Goal: Task Accomplishment & Management: Manage account settings

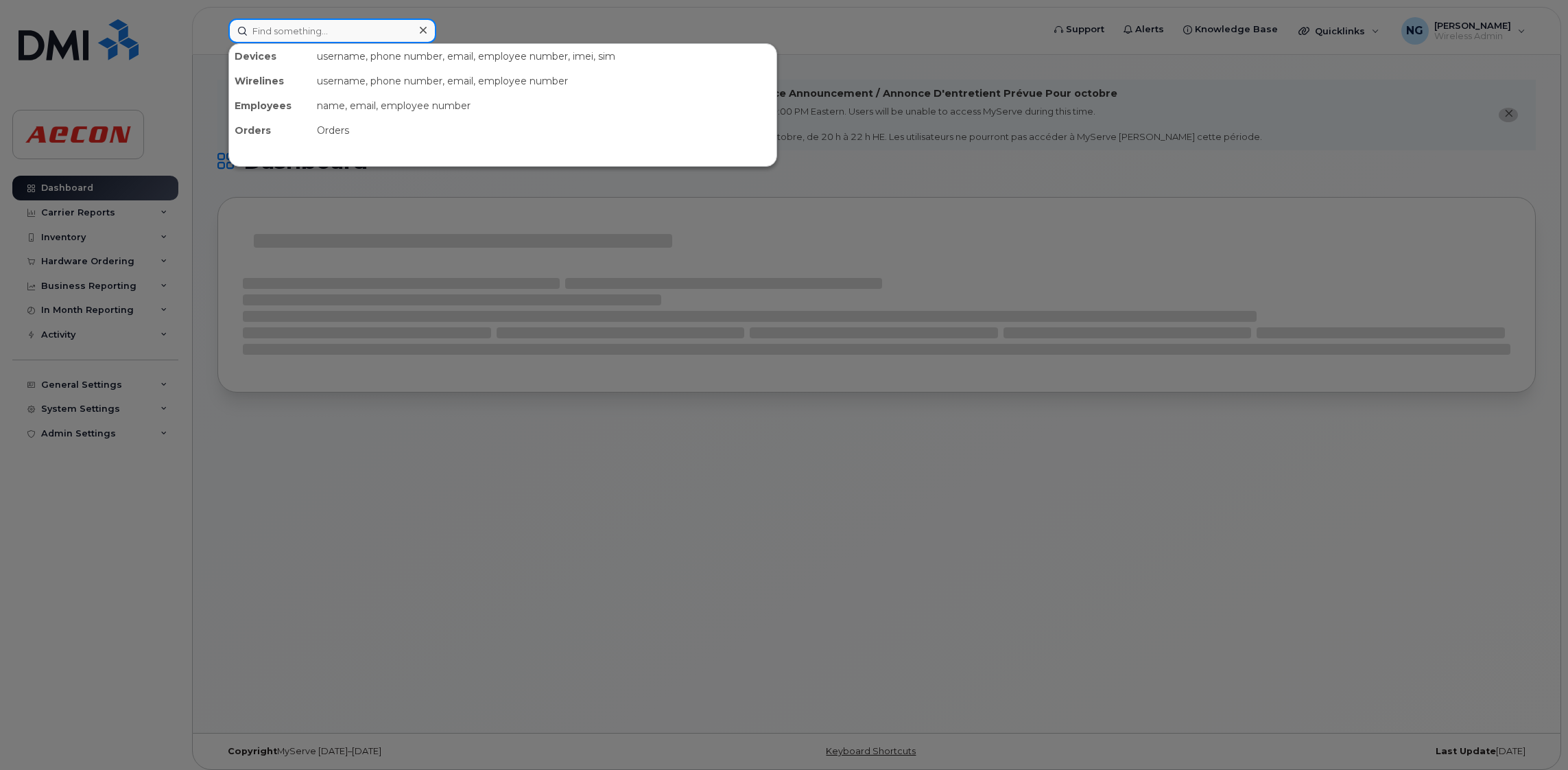
click at [328, 27] on input at bounding box center [332, 31] width 208 height 24
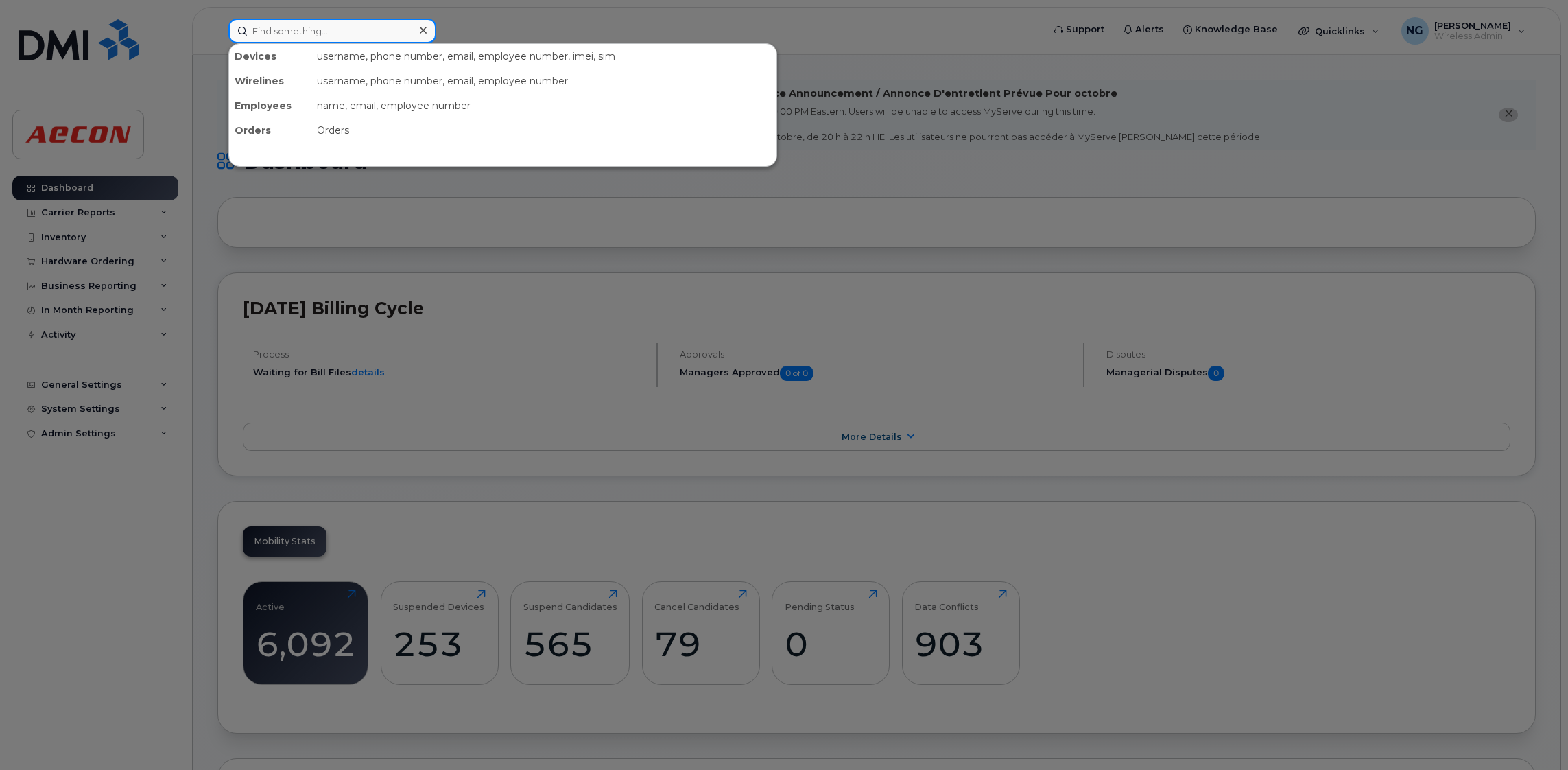
drag, startPoint x: 276, startPoint y: 22, endPoint x: 290, endPoint y: 18, distance: 14.6
click at [277, 23] on input at bounding box center [332, 31] width 208 height 24
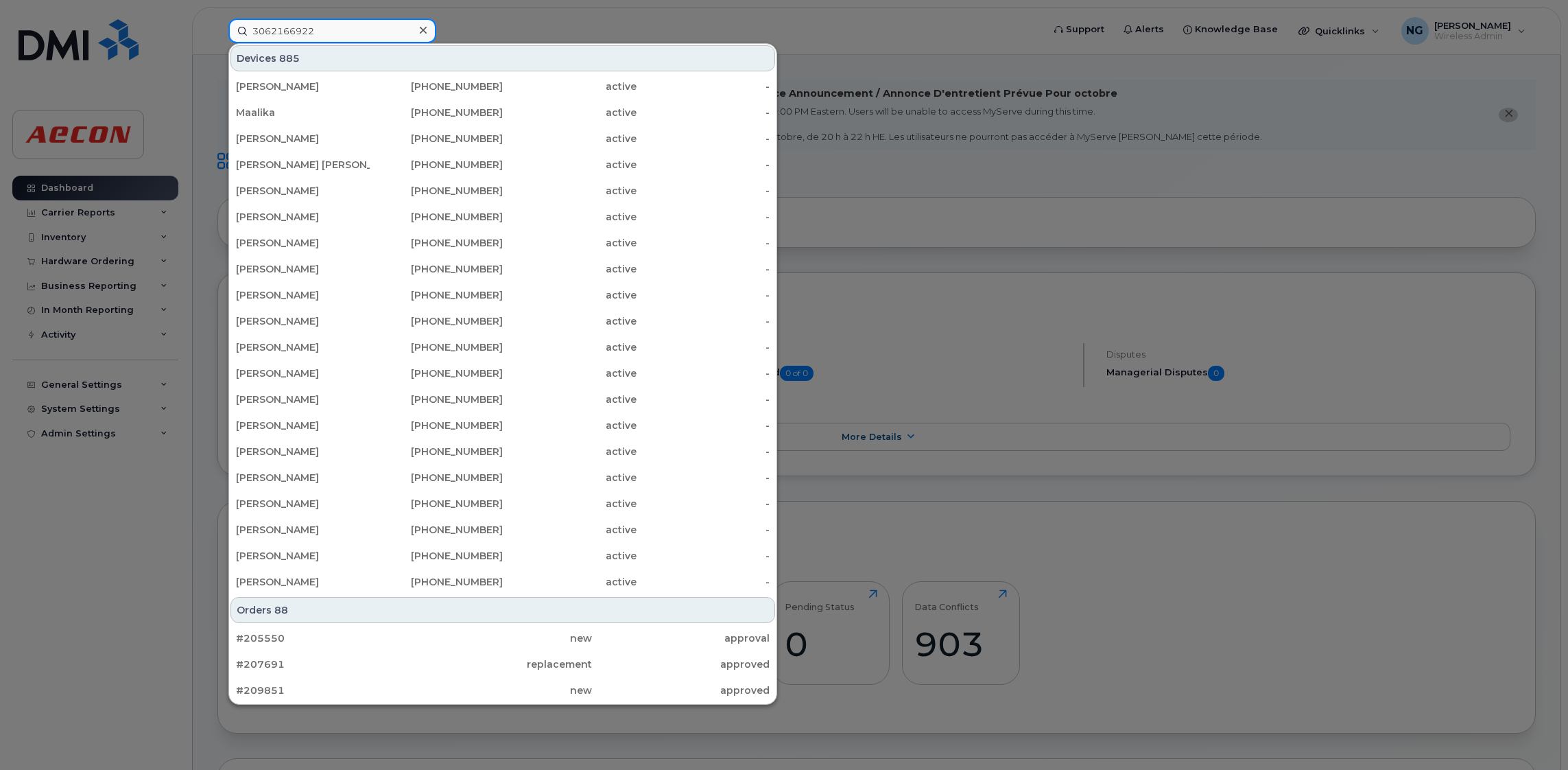
type input "3062166922"
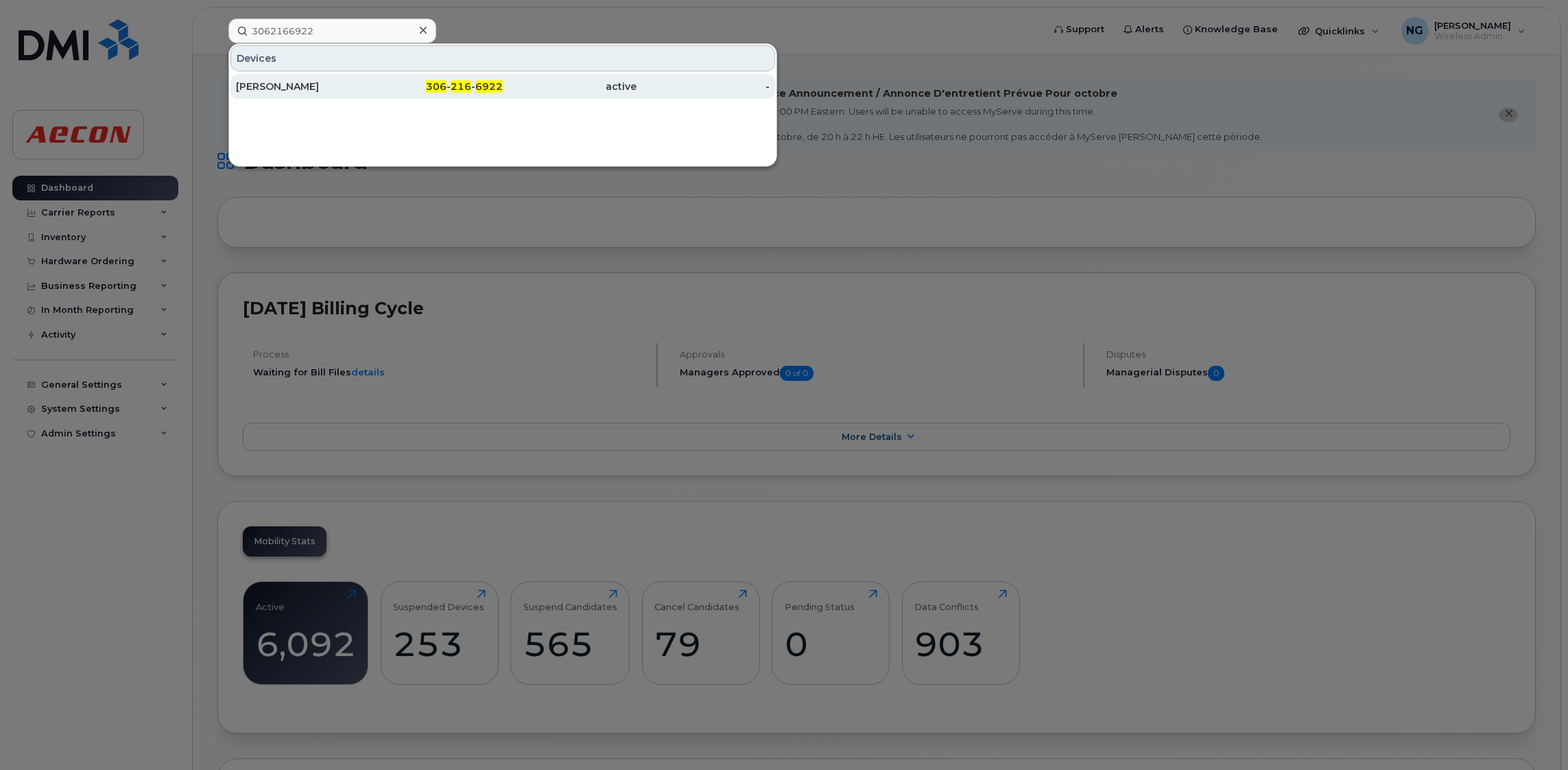
click at [492, 87] on span "6922" at bounding box center [489, 86] width 27 height 12
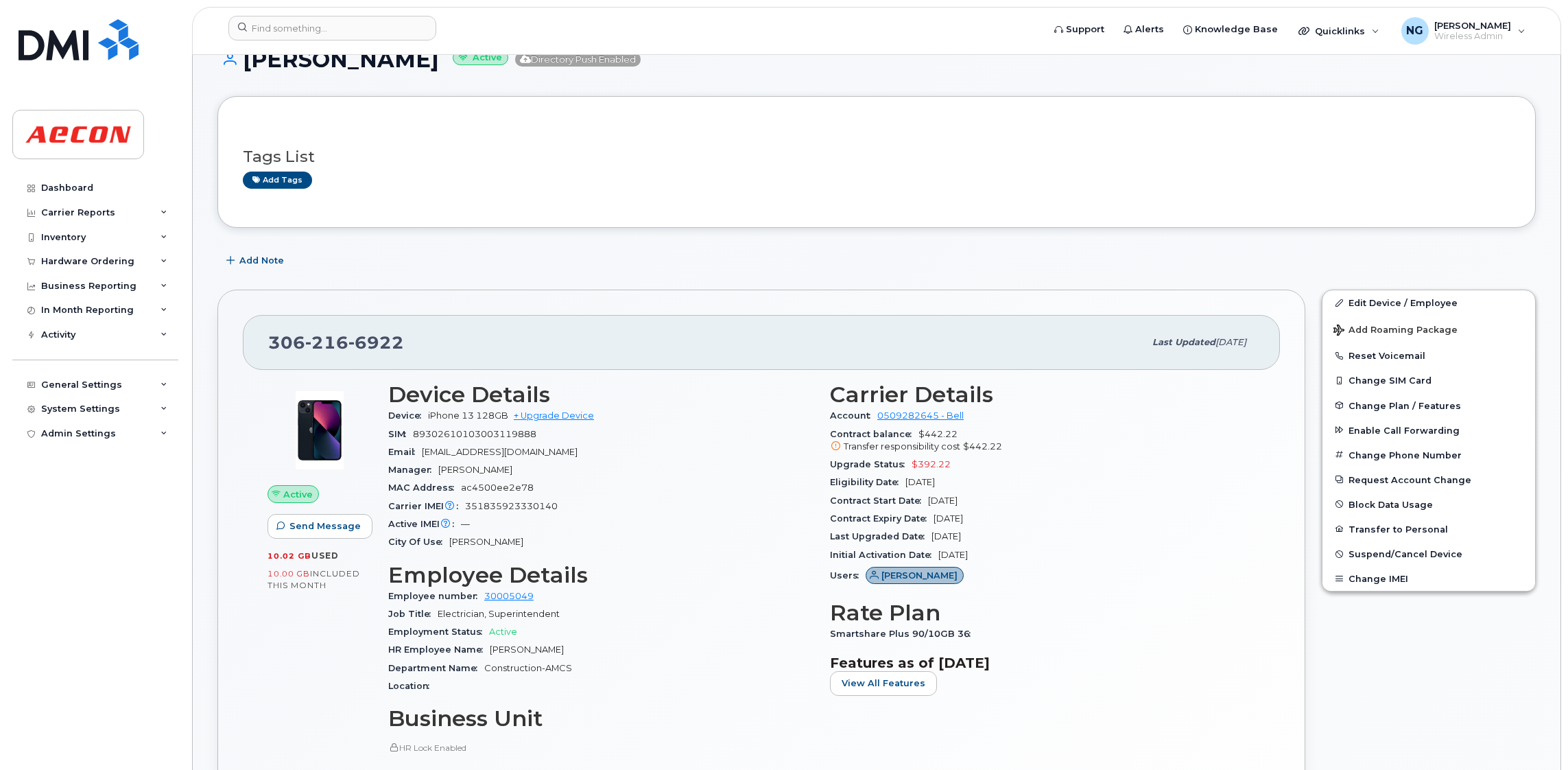
scroll to position [206, 0]
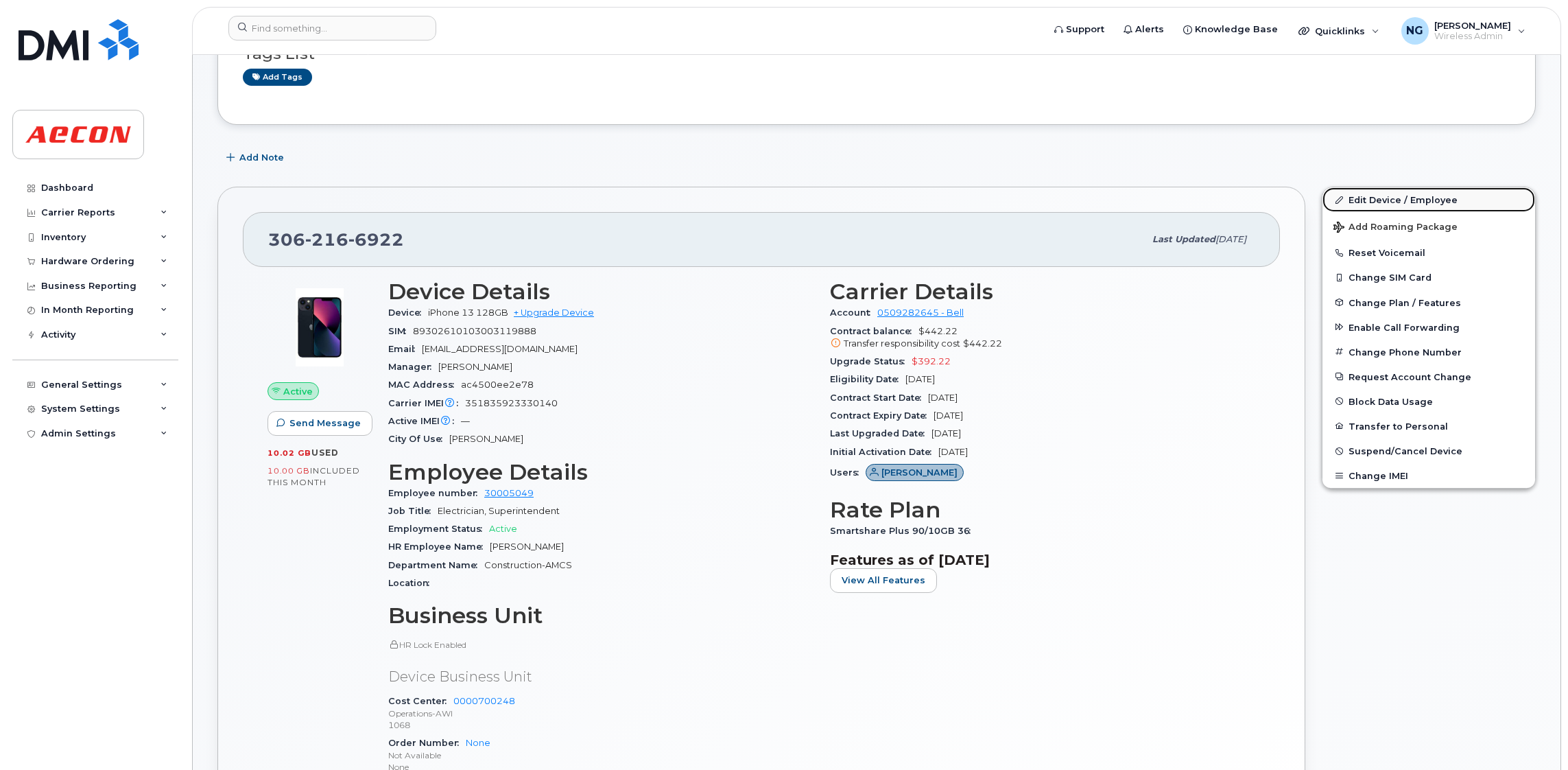
click at [1395, 199] on link "Edit Device / Employee" at bounding box center [1429, 199] width 213 height 24
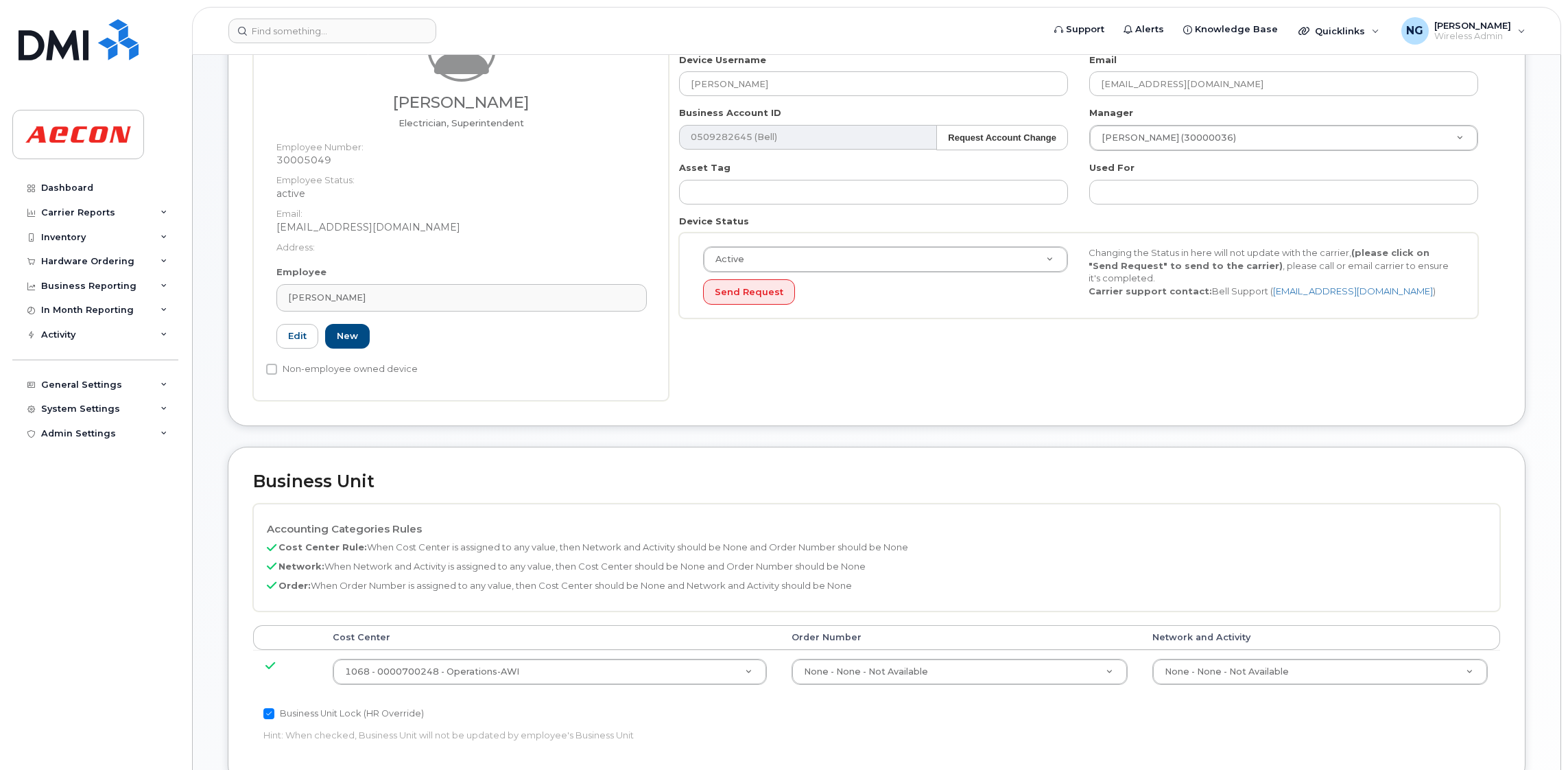
scroll to position [412, 0]
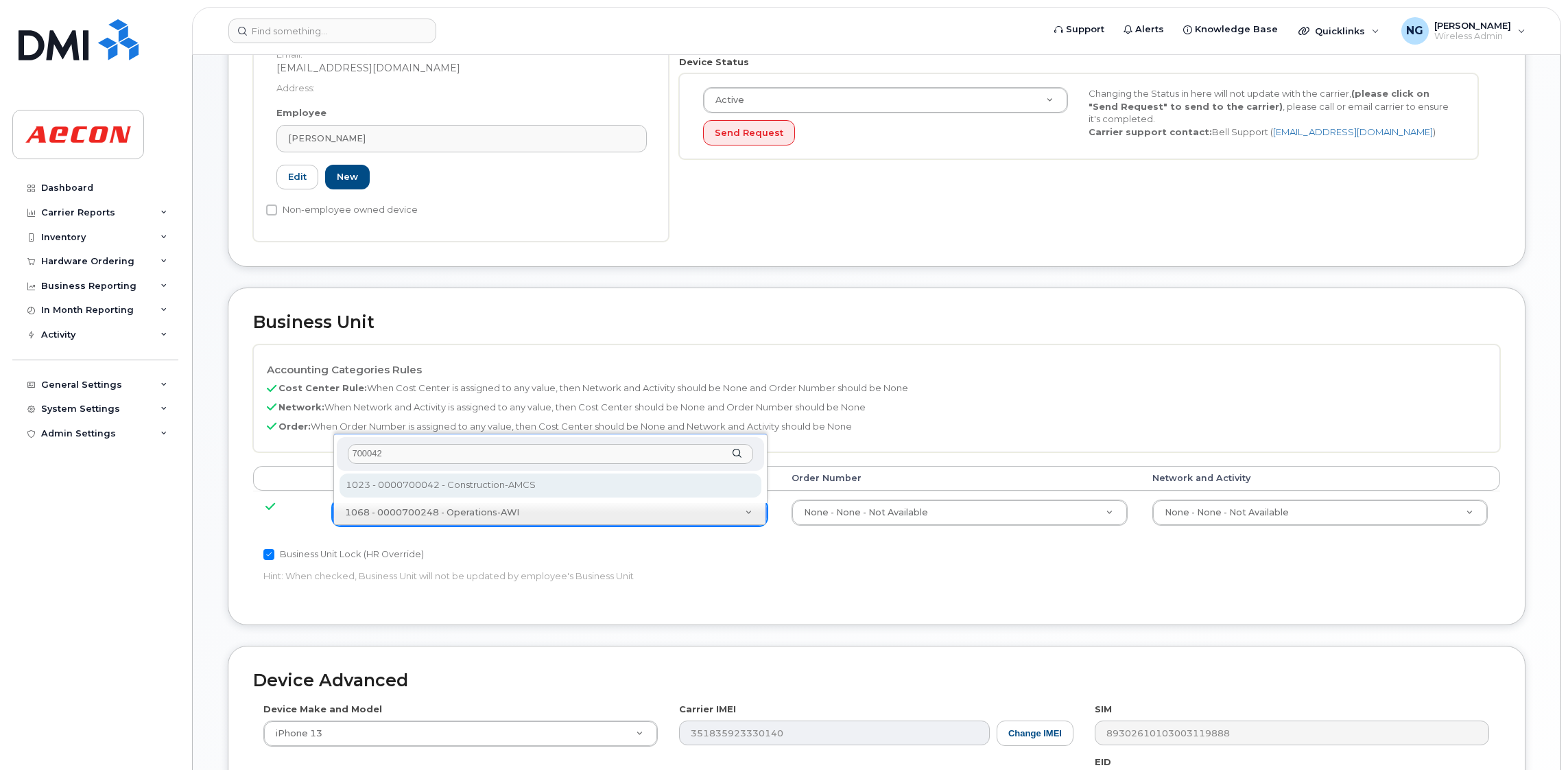
type input "700042"
type input "283875"
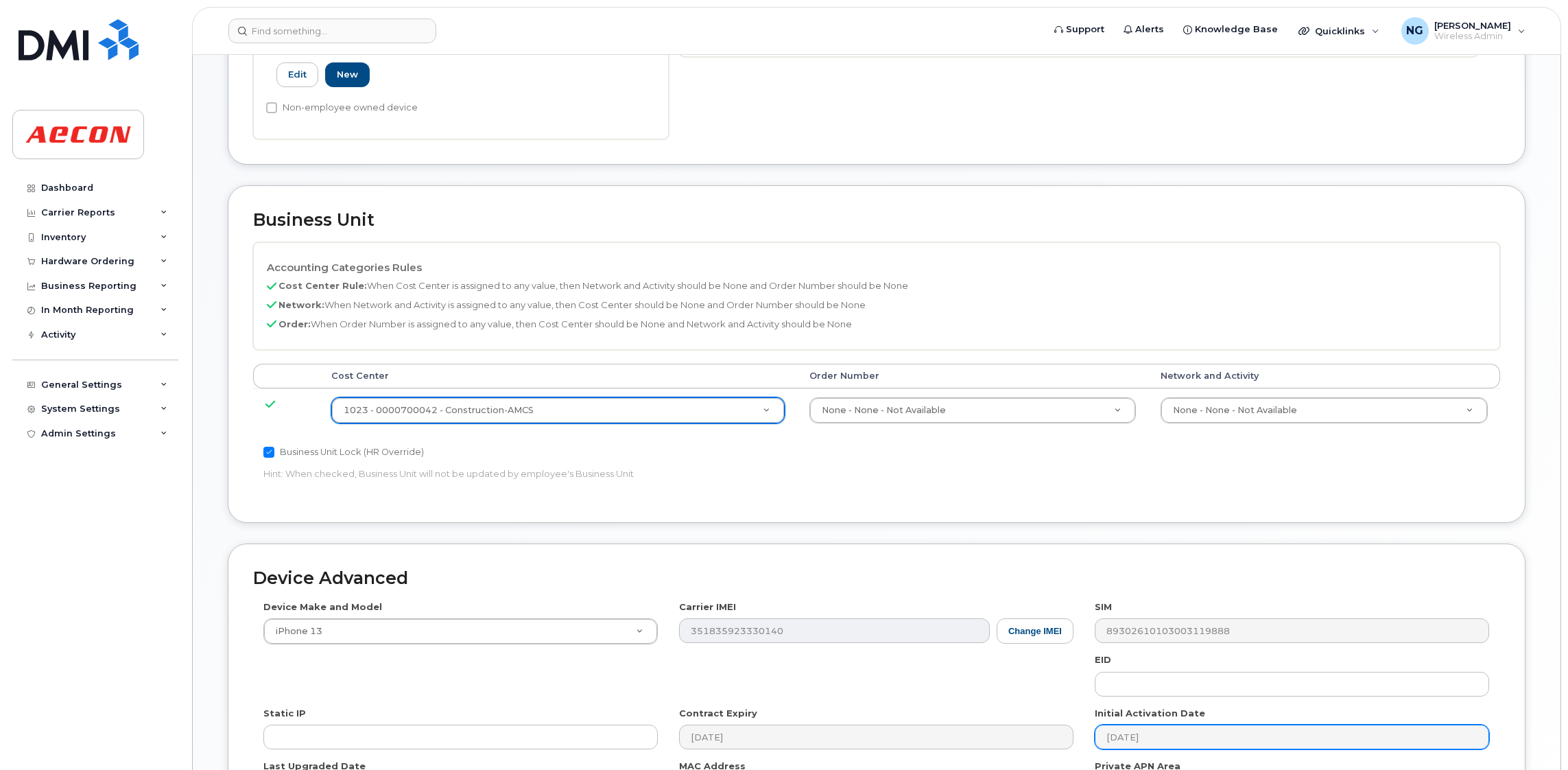
scroll to position [699, 0]
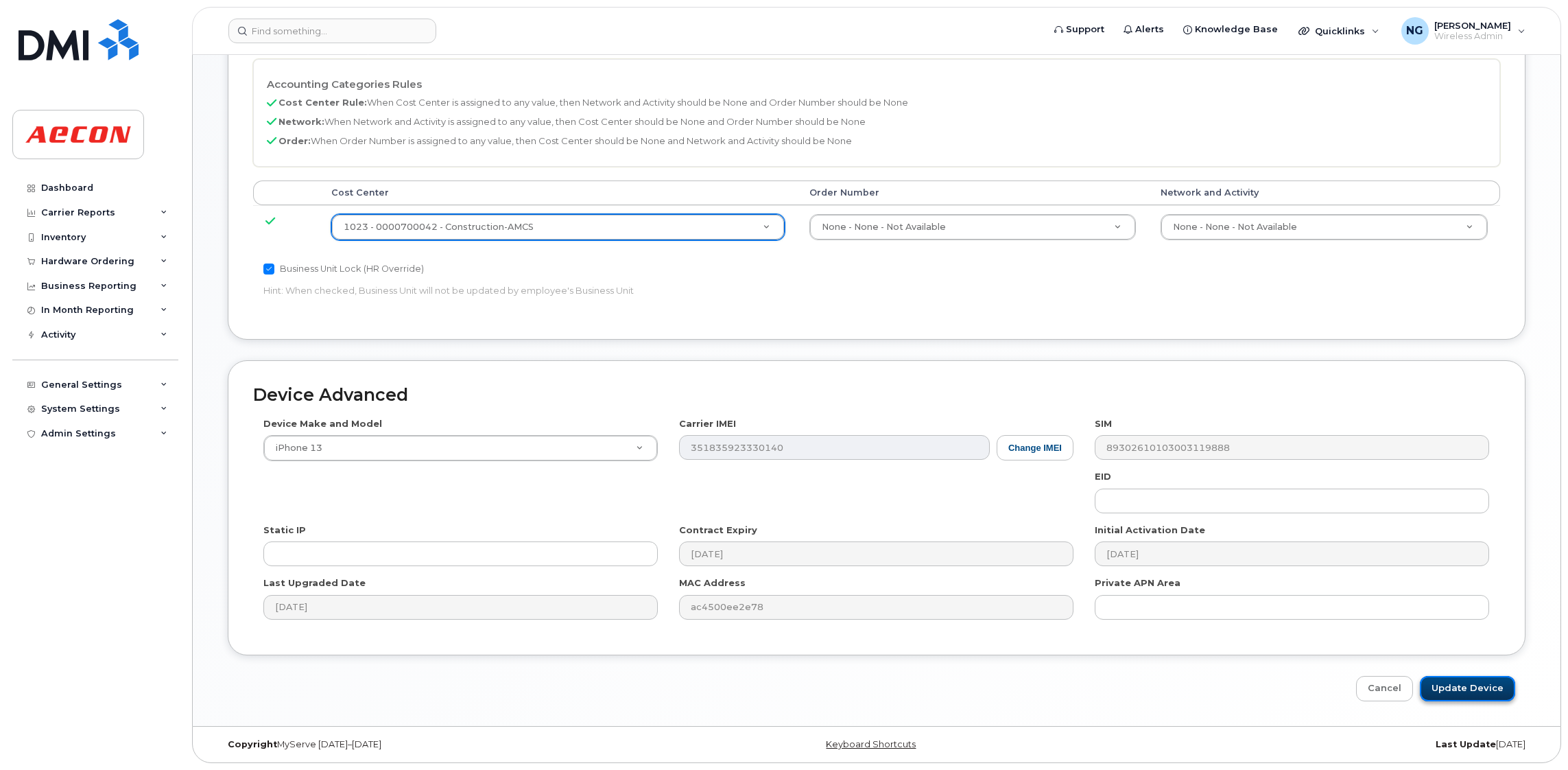
click at [1485, 683] on input "Update Device" at bounding box center [1467, 688] width 96 height 25
type input "Saving..."
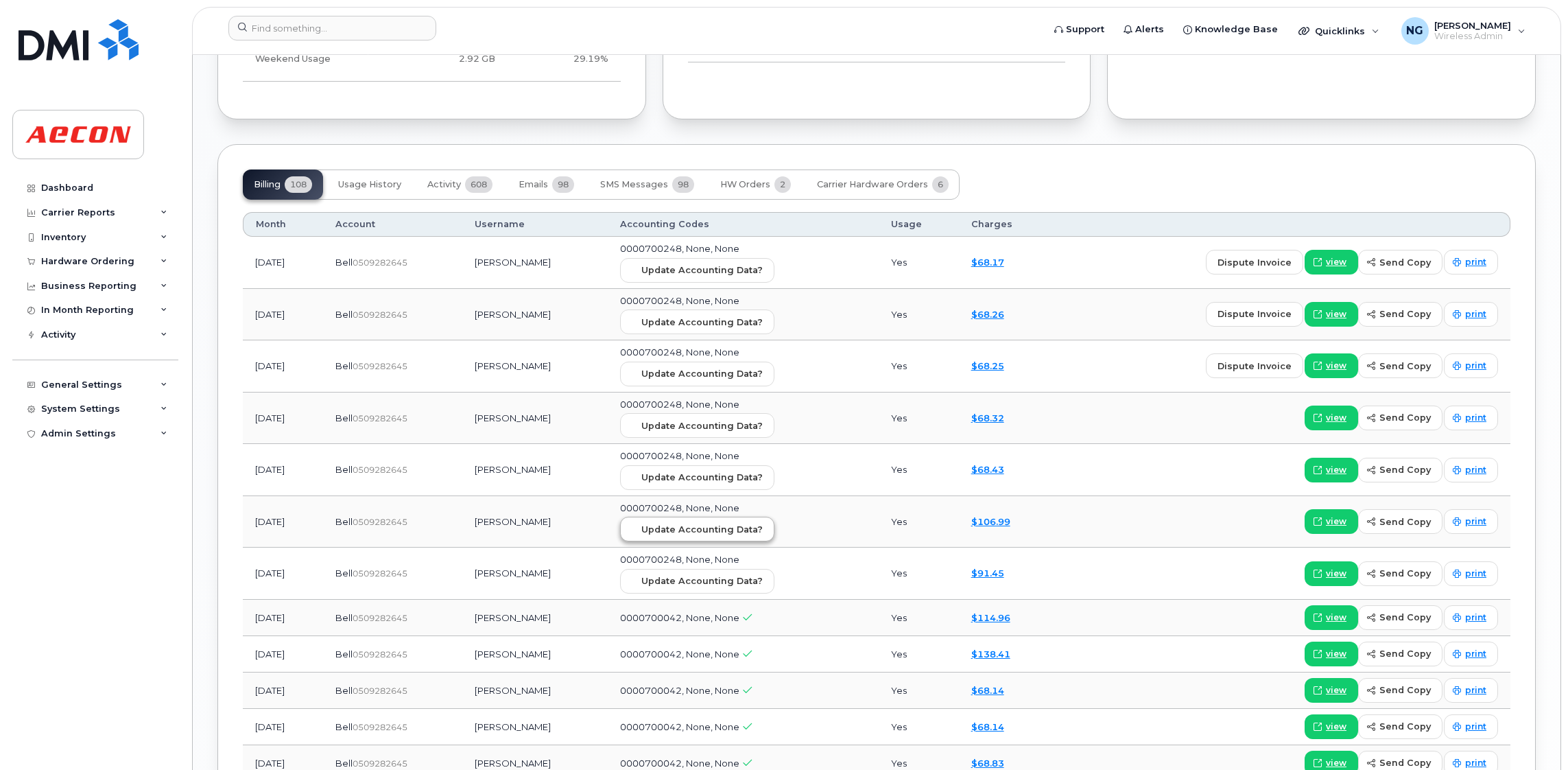
scroll to position [1544, 0]
click at [744, 275] on span "Update Accounting Data?" at bounding box center [702, 268] width 122 height 13
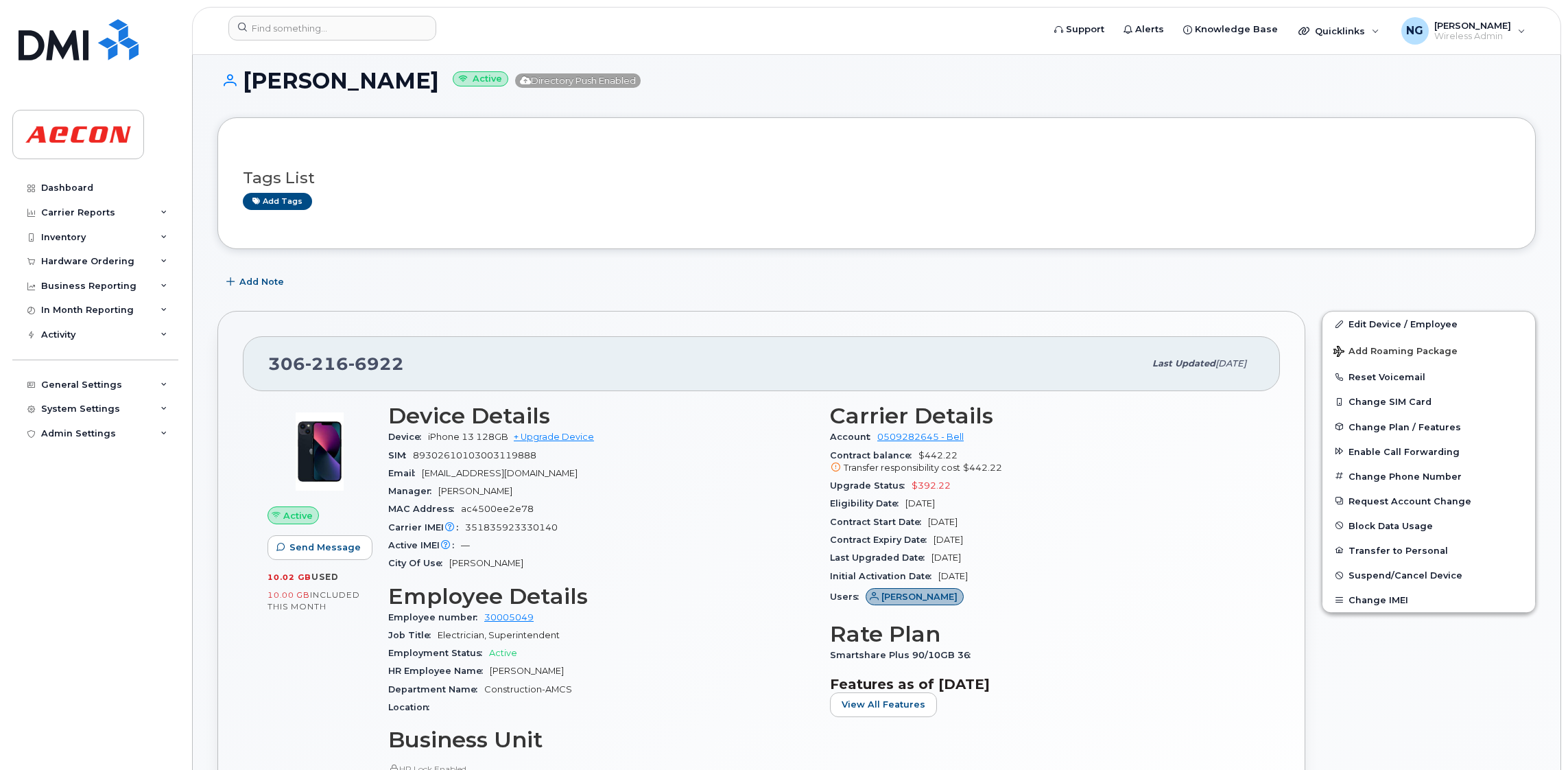
scroll to position [0, 0]
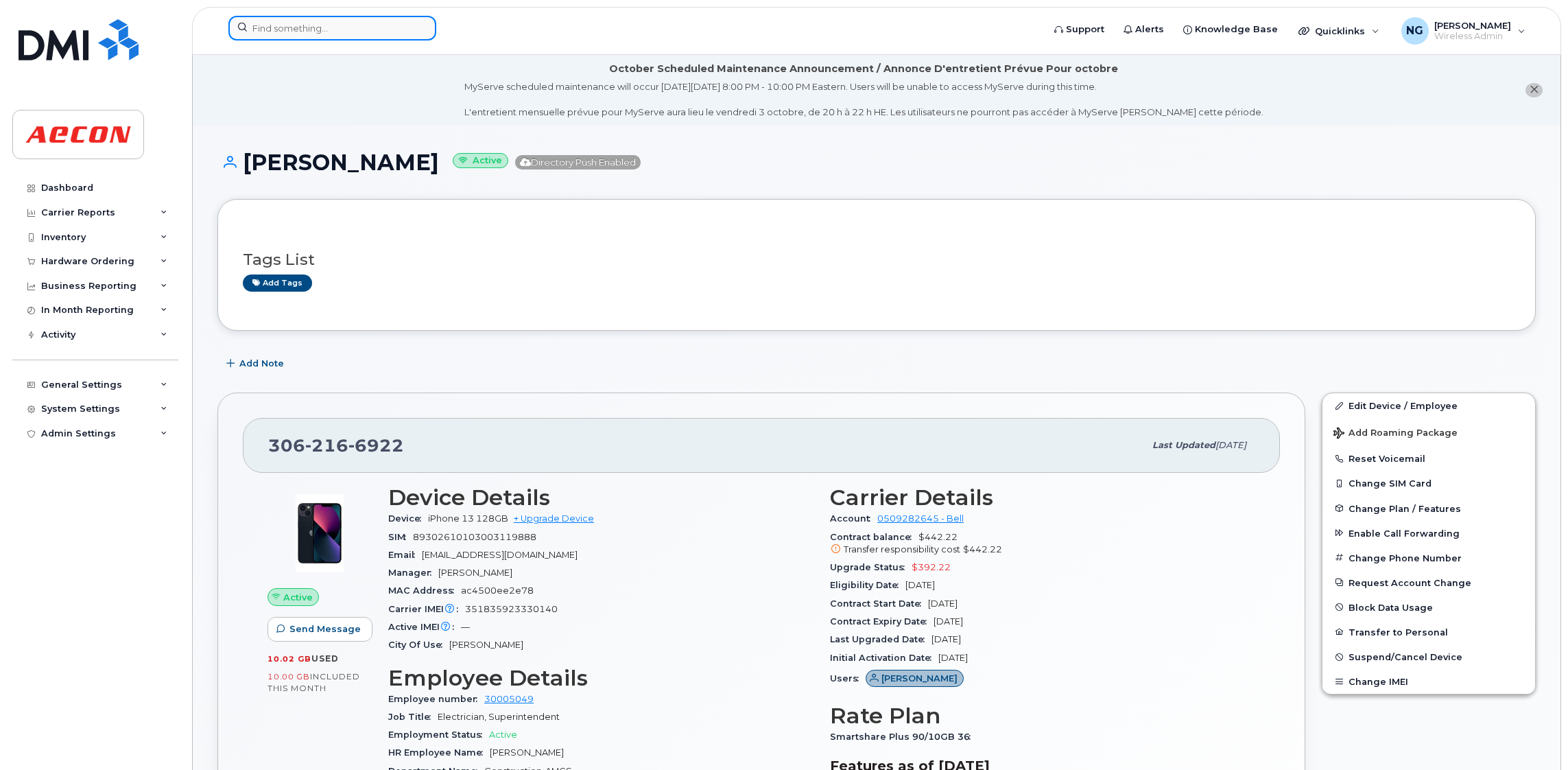
drag, startPoint x: 286, startPoint y: 25, endPoint x: 294, endPoint y: 24, distance: 8.1
click at [286, 25] on input at bounding box center [332, 28] width 208 height 24
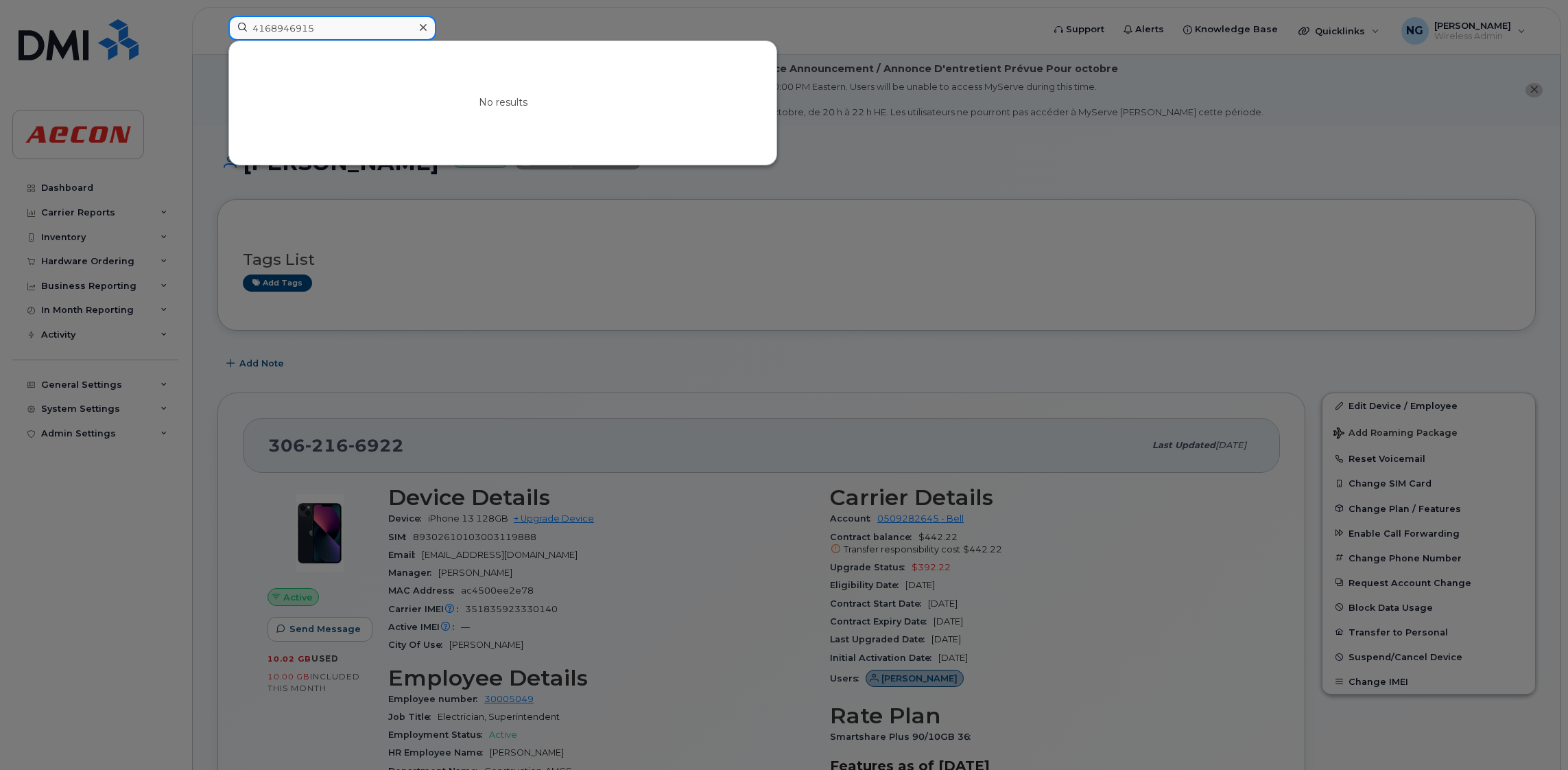
type input "4168946915"
click at [423, 76] on div "No results" at bounding box center [502, 103] width 548 height 124
click at [423, 24] on icon at bounding box center [423, 27] width 7 height 11
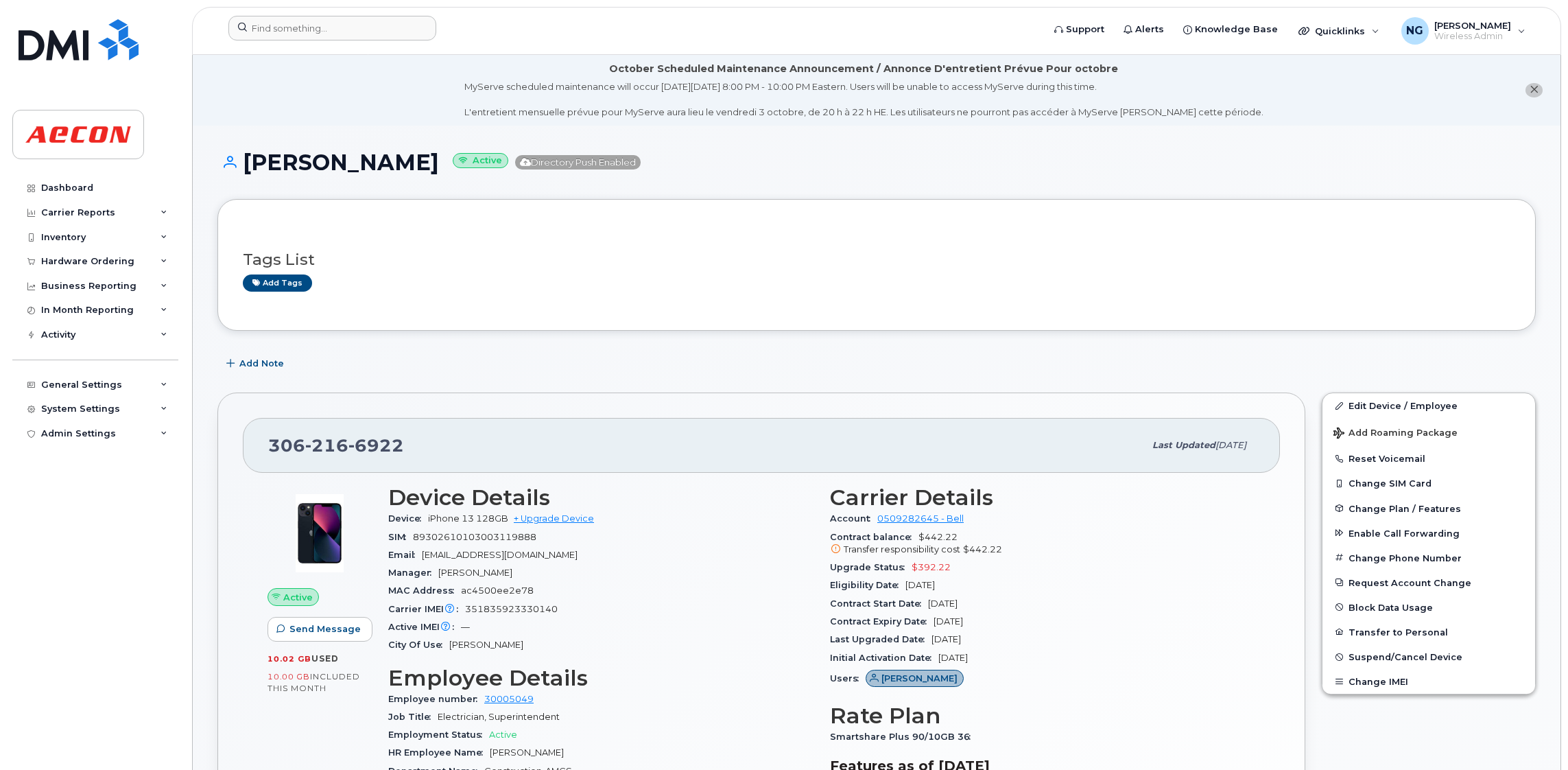
click at [702, 278] on div "Add tags" at bounding box center [871, 283] width 1256 height 17
